Goal: Task Accomplishment & Management: Use online tool/utility

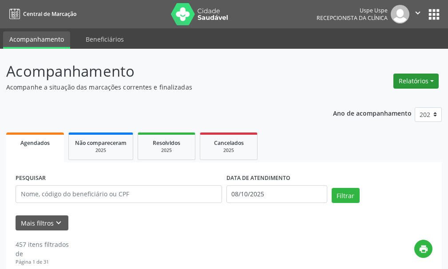
click at [418, 77] on button "Relatórios" at bounding box center [415, 81] width 45 height 15
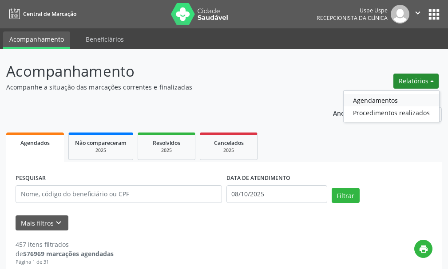
click at [401, 98] on link "Agendamentos" at bounding box center [390, 100] width 95 height 12
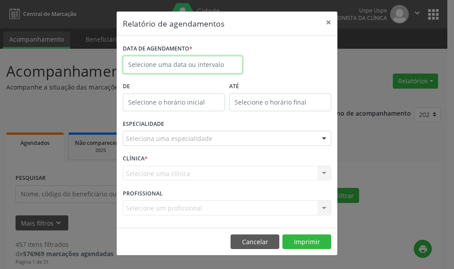
click at [171, 62] on input "text" at bounding box center [183, 65] width 120 height 18
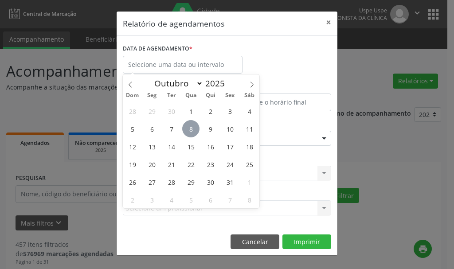
click at [196, 126] on span "8" at bounding box center [190, 128] width 17 height 17
type input "08/10/2025"
click at [196, 126] on span "8" at bounding box center [190, 128] width 17 height 17
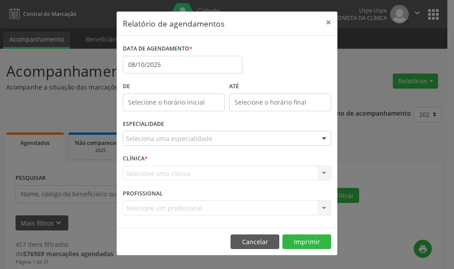
click at [173, 144] on div "Seleciona uma especialidade" at bounding box center [227, 138] width 209 height 15
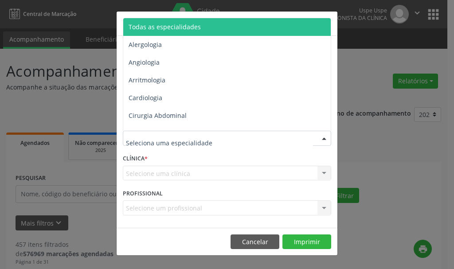
click at [177, 24] on span "Todas as especialidades" at bounding box center [165, 27] width 72 height 8
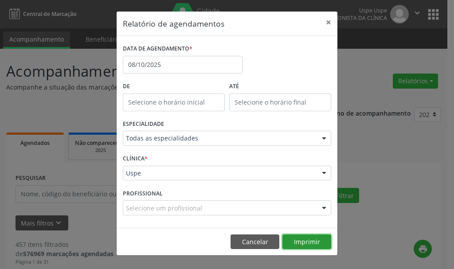
click at [306, 240] on button "Imprimir" at bounding box center [307, 242] width 49 height 15
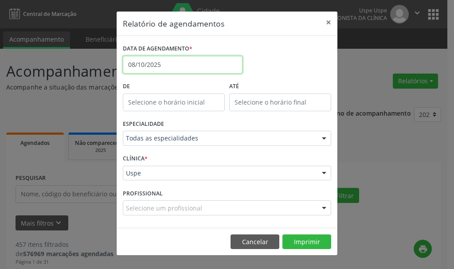
click at [188, 60] on input "08/10/2025" at bounding box center [183, 65] width 120 height 18
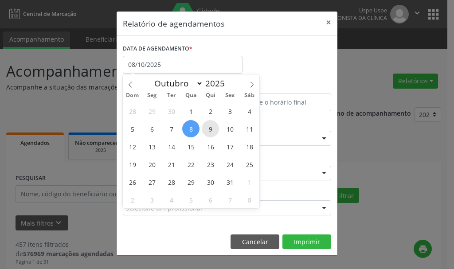
click at [209, 132] on span "9" at bounding box center [210, 128] width 17 height 17
type input "09/10/2025"
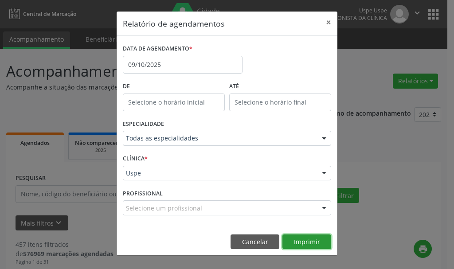
click at [296, 242] on button "Imprimir" at bounding box center [307, 242] width 49 height 15
click at [327, 22] on button "×" at bounding box center [329, 23] width 18 height 22
